Goal: Check status: Check status

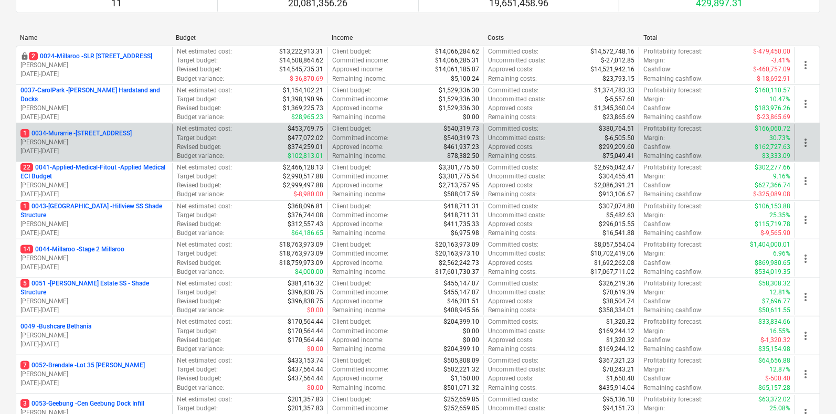
scroll to position [65, 0]
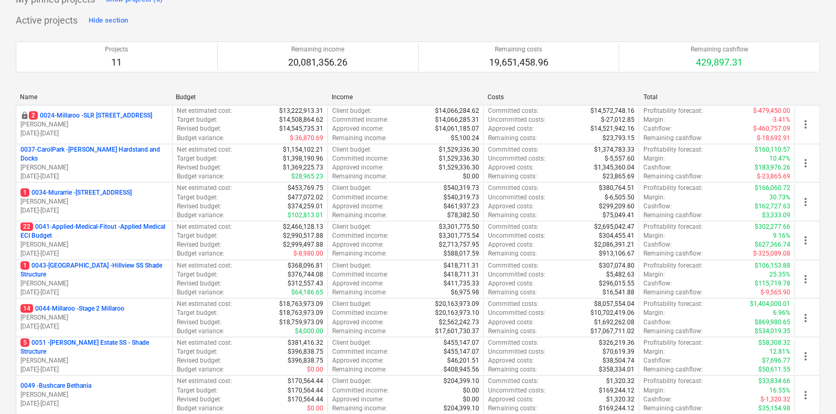
click at [134, 83] on div "Projects 11 Remaining income 20,081,356.26 Remaining costs 19,651,458.96 Remain…" at bounding box center [418, 57] width 805 height 56
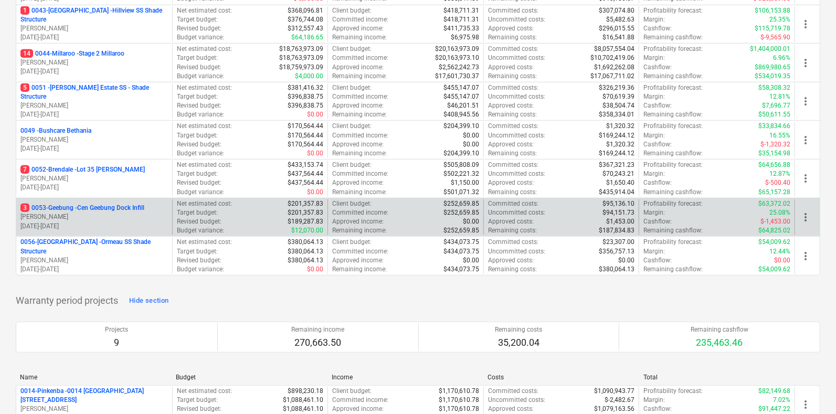
click at [144, 213] on p "[PERSON_NAME]" at bounding box center [93, 217] width 147 height 9
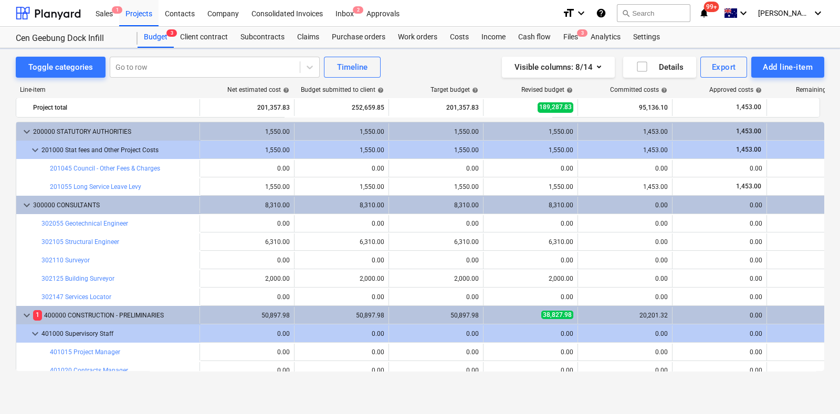
click at [129, 78] on div "Line-item Net estimated cost help Budget submitted to client help Target budget…" at bounding box center [420, 231] width 808 height 306
click at [127, 72] on div "Go to row" at bounding box center [204, 67] width 189 height 15
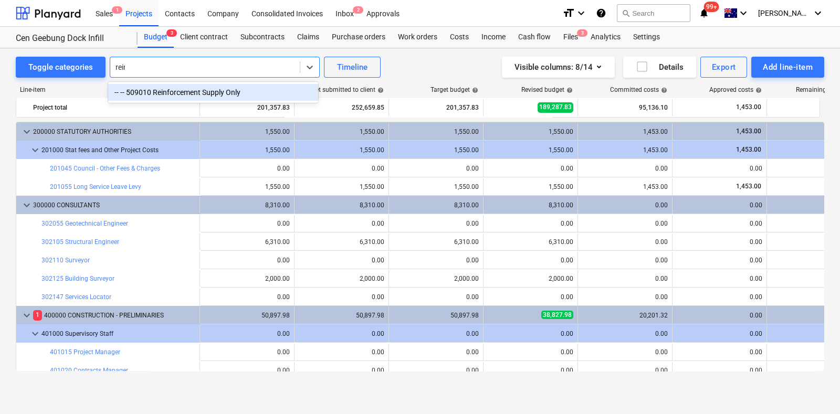
type input "reinf"
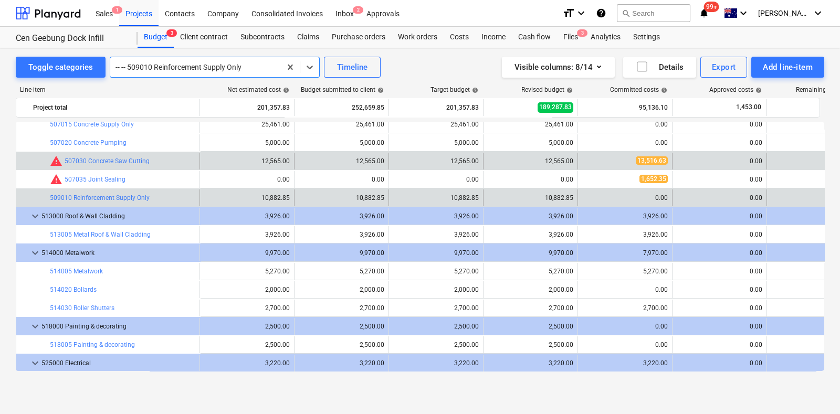
scroll to position [860, 0]
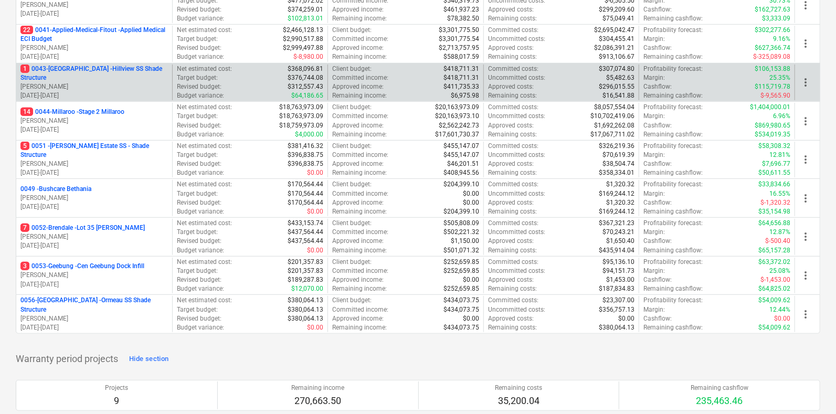
scroll to position [328, 0]
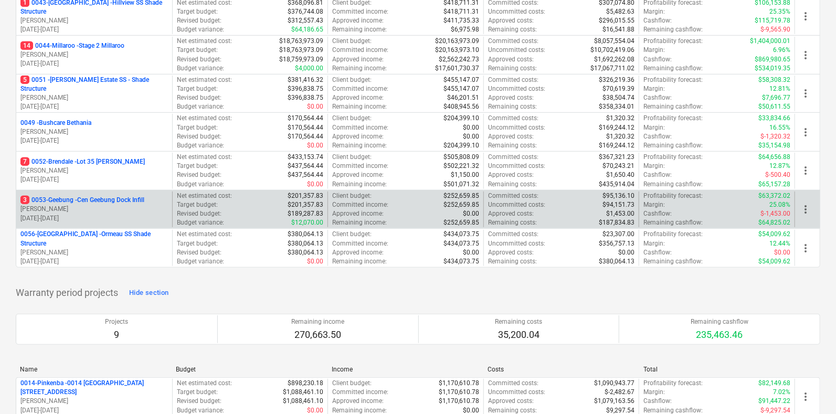
click at [65, 198] on p "3 0053-Geebung - Cen Geebung Dock Infill" at bounding box center [82, 200] width 124 height 9
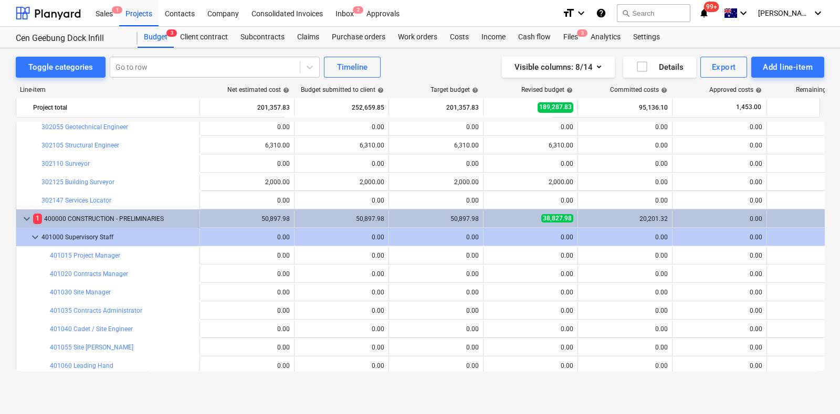
scroll to position [73, 0]
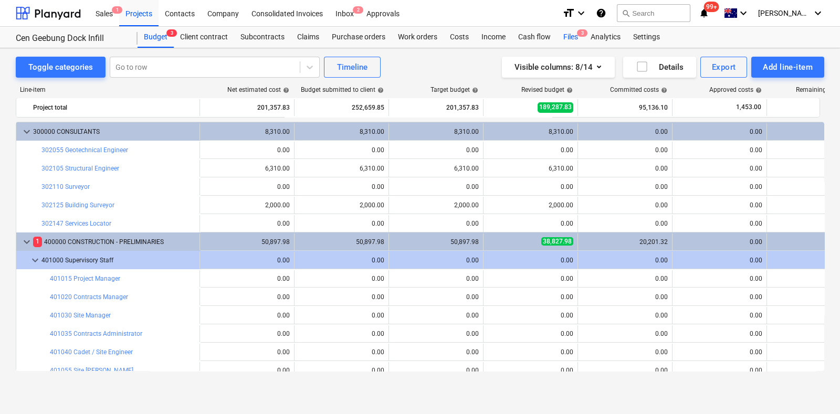
click at [562, 39] on div "Files 3" at bounding box center [570, 37] width 27 height 21
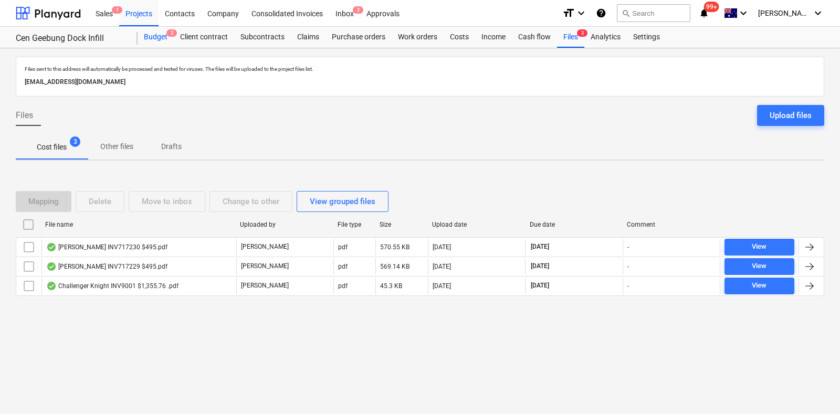
click at [157, 36] on div "Budget 3" at bounding box center [156, 37] width 36 height 21
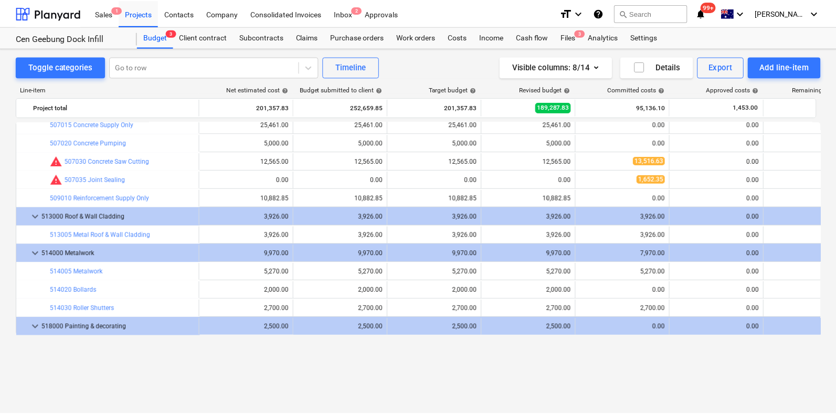
scroll to position [860, 0]
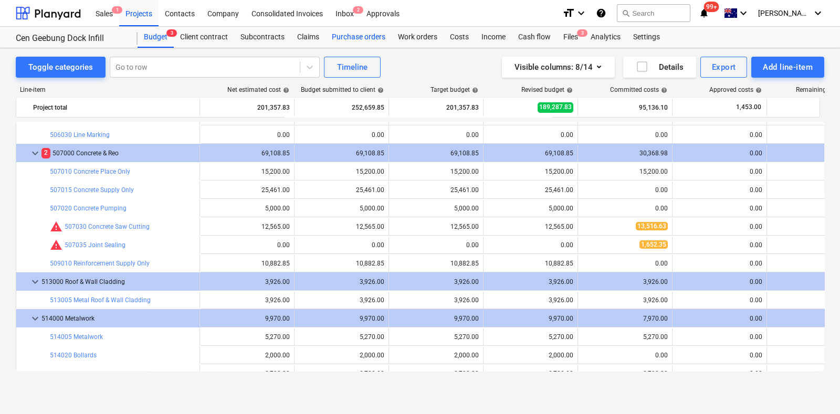
click at [339, 37] on div "Purchase orders" at bounding box center [358, 37] width 66 height 21
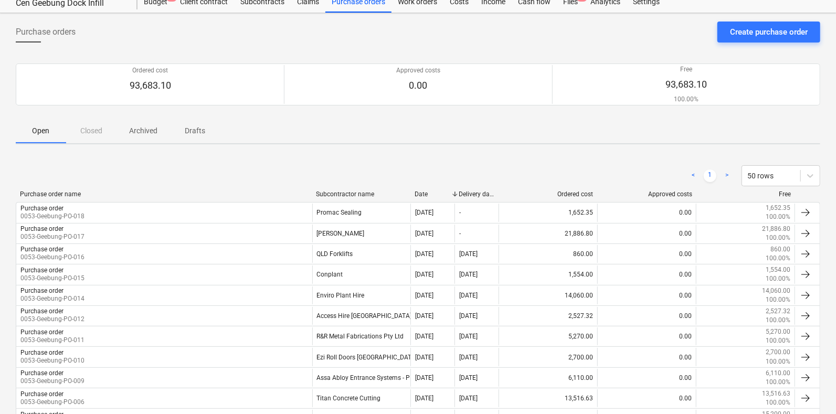
scroll to position [65, 0]
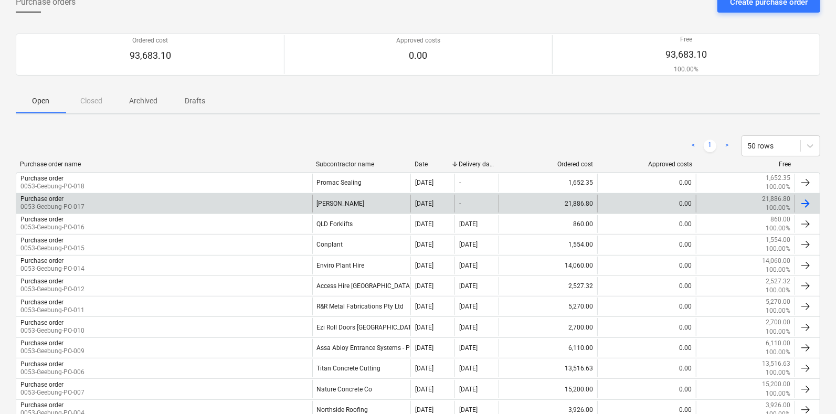
click at [249, 209] on div "Purchase order 0053-Geebung-PO-017" at bounding box center [164, 204] width 296 height 18
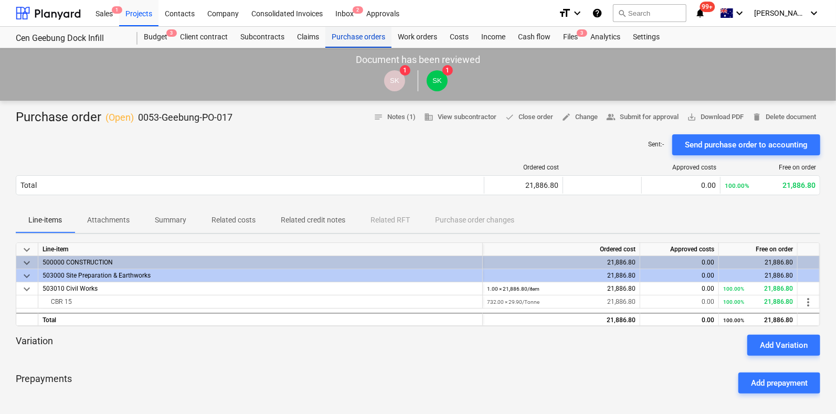
click at [331, 41] on div "Purchase orders" at bounding box center [358, 37] width 66 height 21
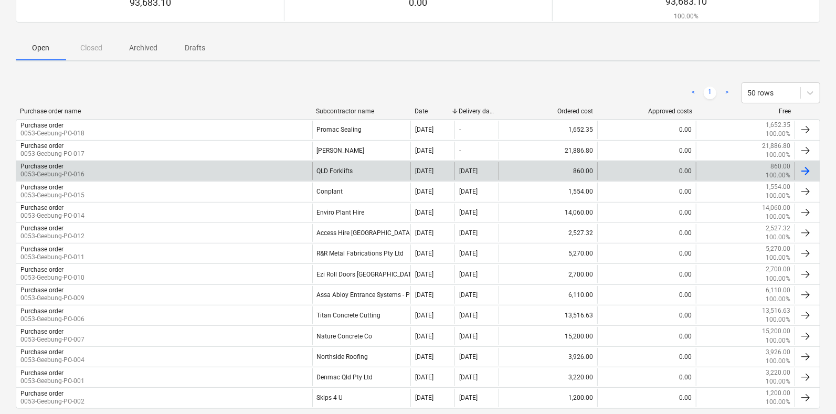
scroll to position [131, 0]
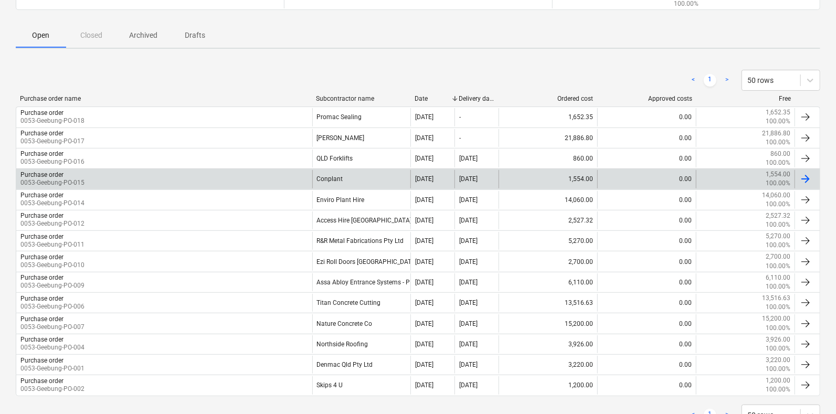
click at [297, 178] on div "Purchase order 0053-Geebung-PO-015" at bounding box center [164, 179] width 296 height 18
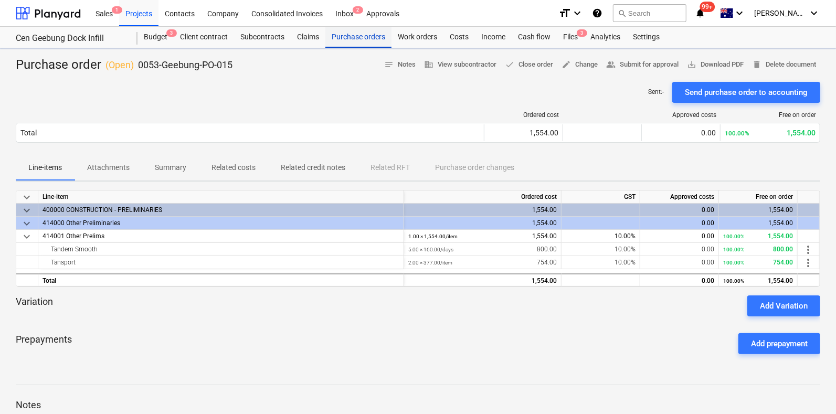
click at [347, 40] on div "Purchase orders" at bounding box center [358, 37] width 66 height 21
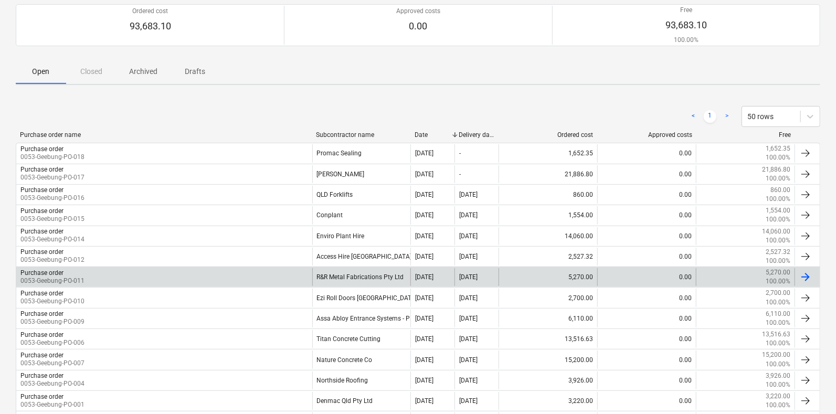
scroll to position [131, 0]
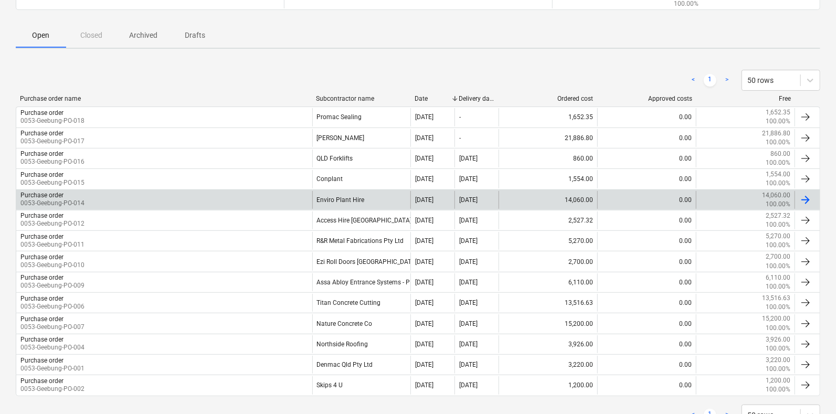
click at [301, 192] on div "Purchase order 0053-Geebung-PO-014" at bounding box center [164, 200] width 296 height 18
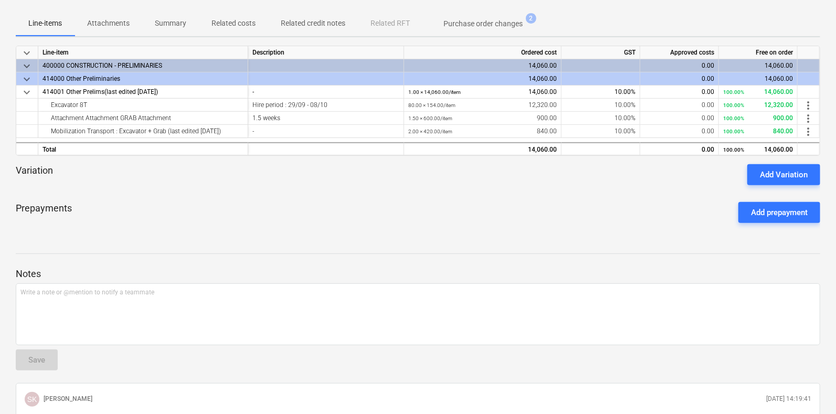
scroll to position [131, 0]
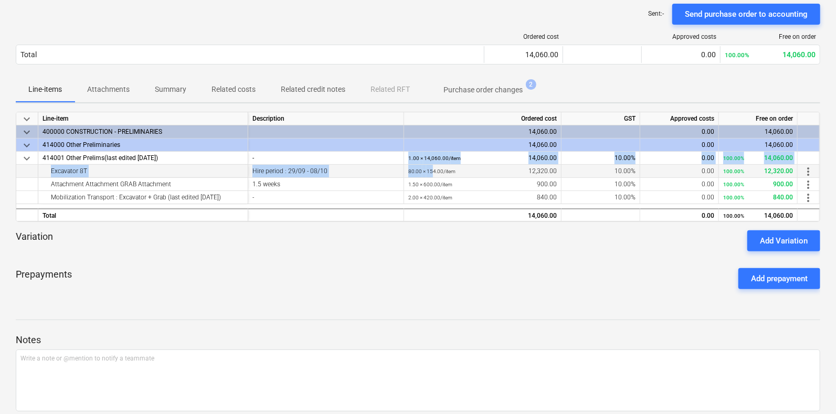
drag, startPoint x: 409, startPoint y: 164, endPoint x: 433, endPoint y: 166, distance: 23.7
click at [433, 166] on div "keyboard_arrow_down Line-item Description Ordered cost GST Approved costs Free …" at bounding box center [418, 167] width 805 height 110
click at [426, 172] on small "80.00 × 154.00 / item" at bounding box center [431, 171] width 47 height 6
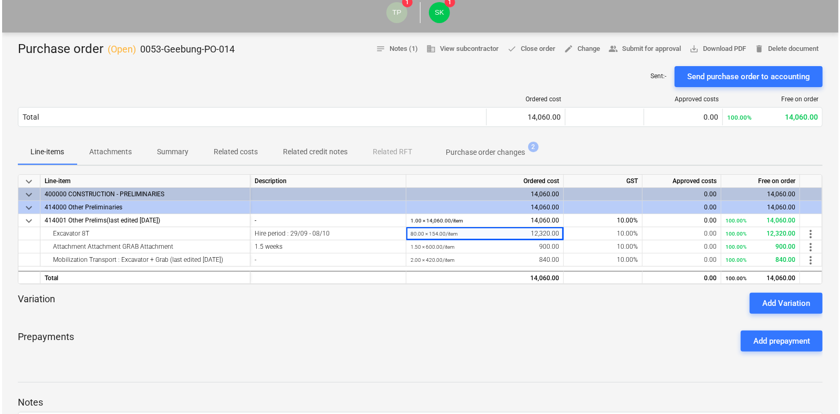
scroll to position [0, 0]
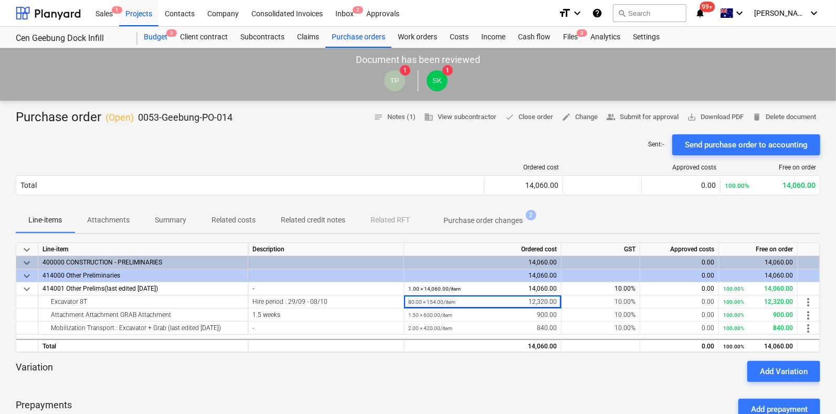
click at [147, 35] on div "Budget 3" at bounding box center [156, 37] width 36 height 21
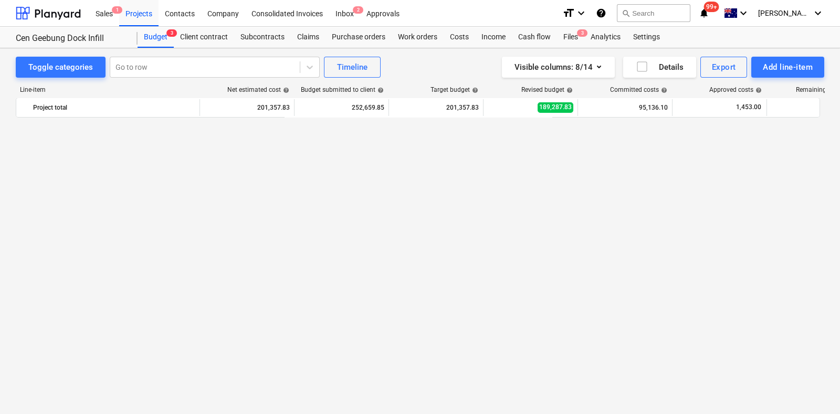
scroll to position [860, 0]
